Goal: Information Seeking & Learning: Find specific fact

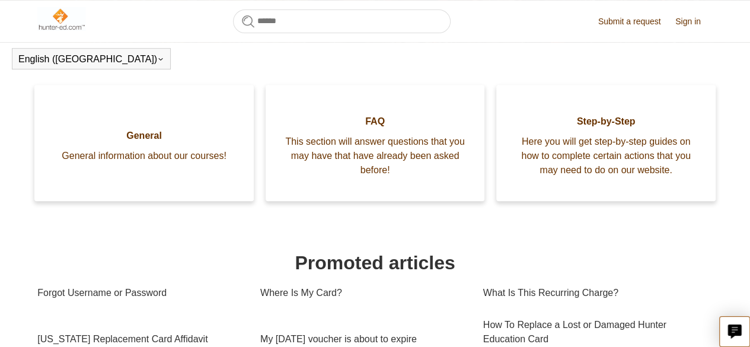
scroll to position [178, 0]
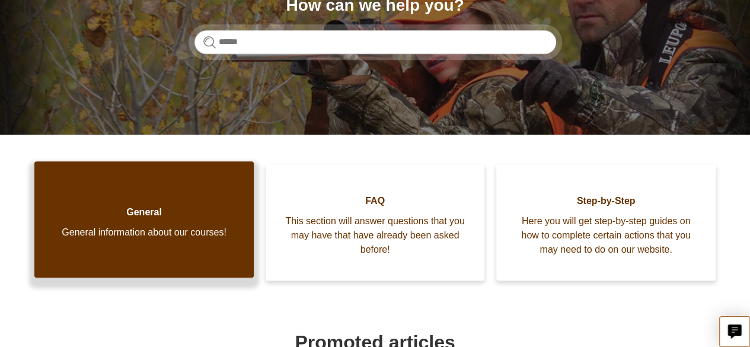
click at [200, 188] on link "General General information about our courses!" at bounding box center [143, 219] width 219 height 116
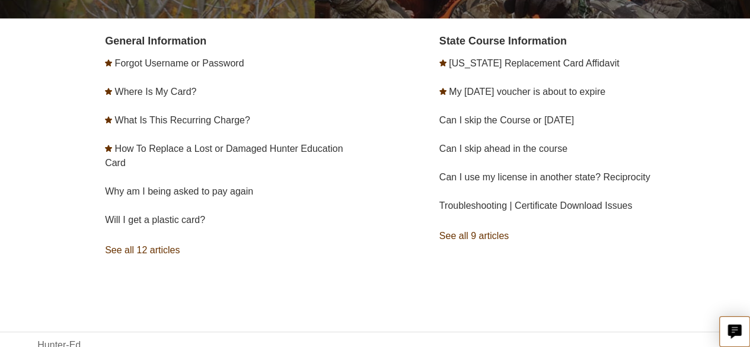
scroll to position [200, 0]
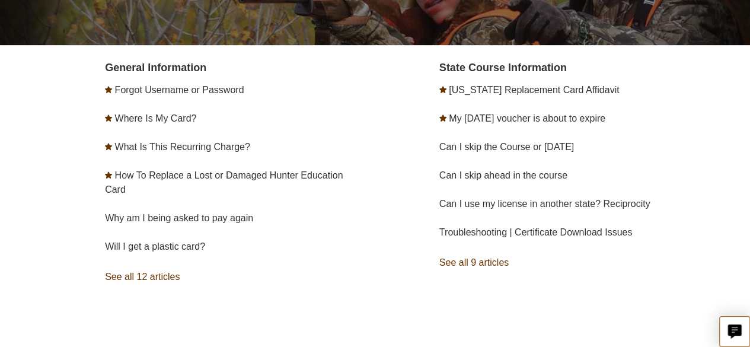
click at [489, 263] on link "See all 9 articles" at bounding box center [575, 263] width 273 height 32
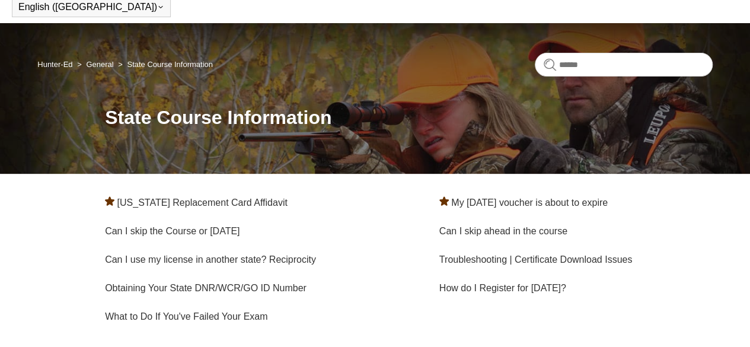
scroll to position [120, 0]
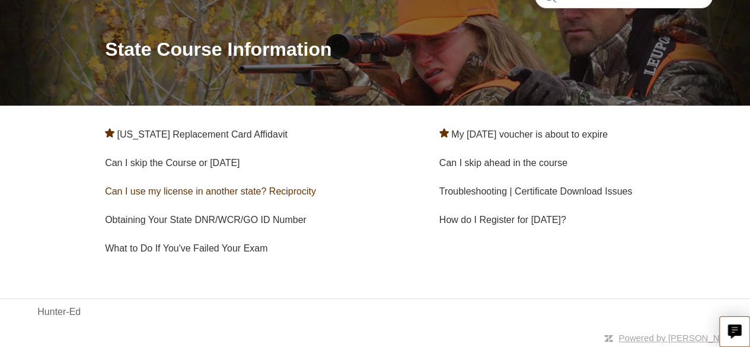
click at [223, 190] on link "Can I use my license in another state? Reciprocity" at bounding box center [210, 191] width 211 height 10
